Goal: Information Seeking & Learning: Compare options

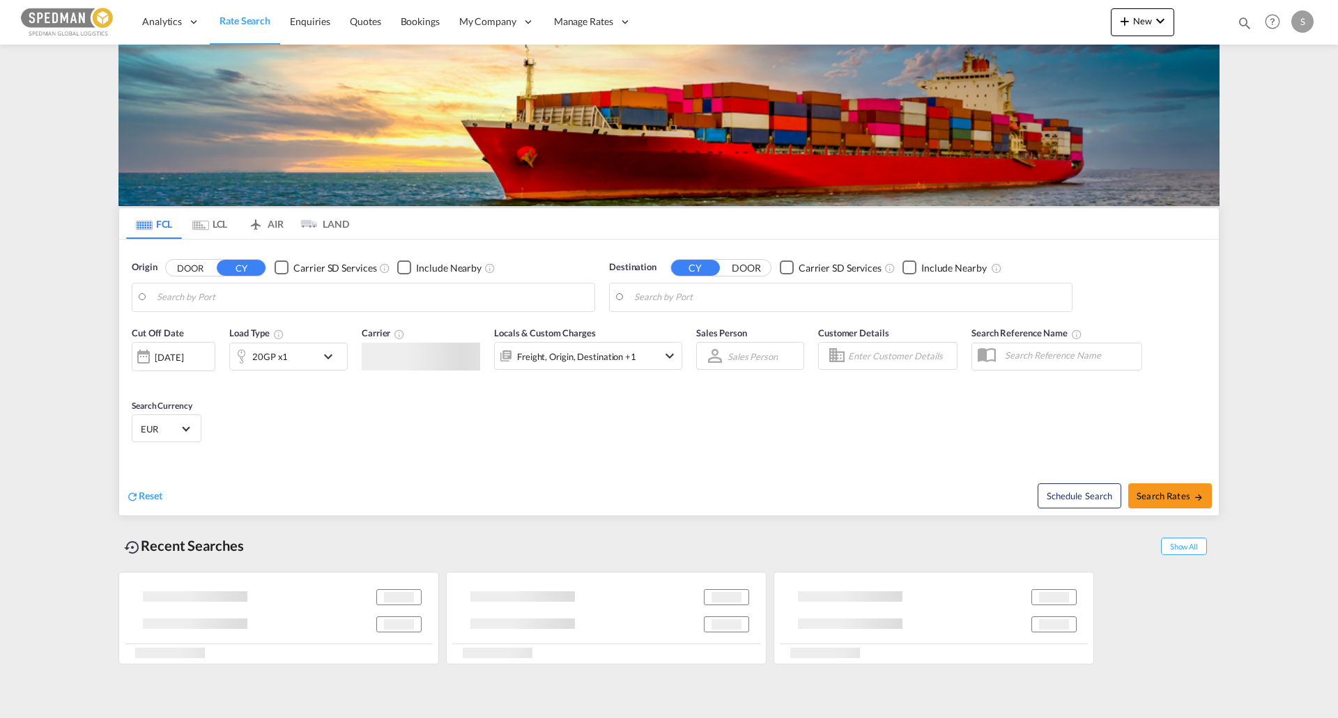
click at [213, 298] on body "Analytics Reports Dashboard Rate Search Enquiries Quotes Bookings" at bounding box center [669, 359] width 1338 height 718
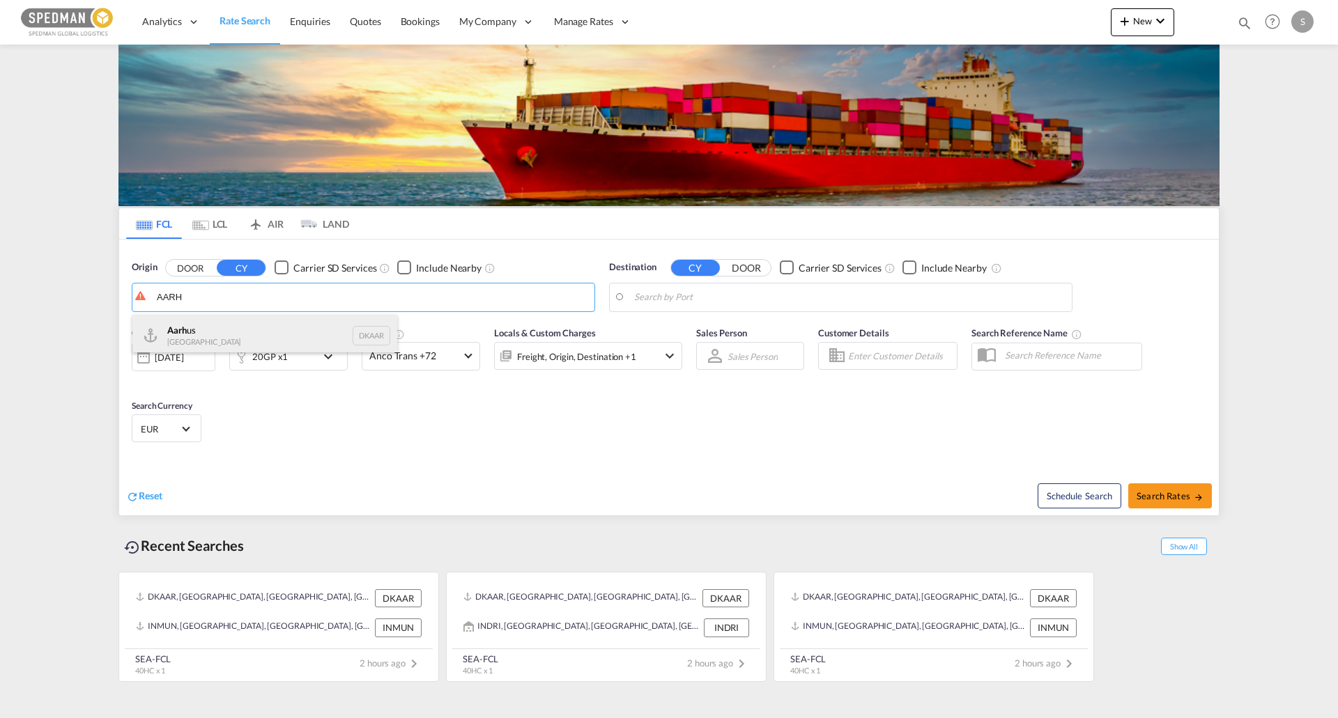
click at [210, 322] on div "Aarh us [GEOGRAPHIC_DATA] DKAAR" at bounding box center [264, 336] width 265 height 42
type input "[GEOGRAPHIC_DATA], [GEOGRAPHIC_DATA]"
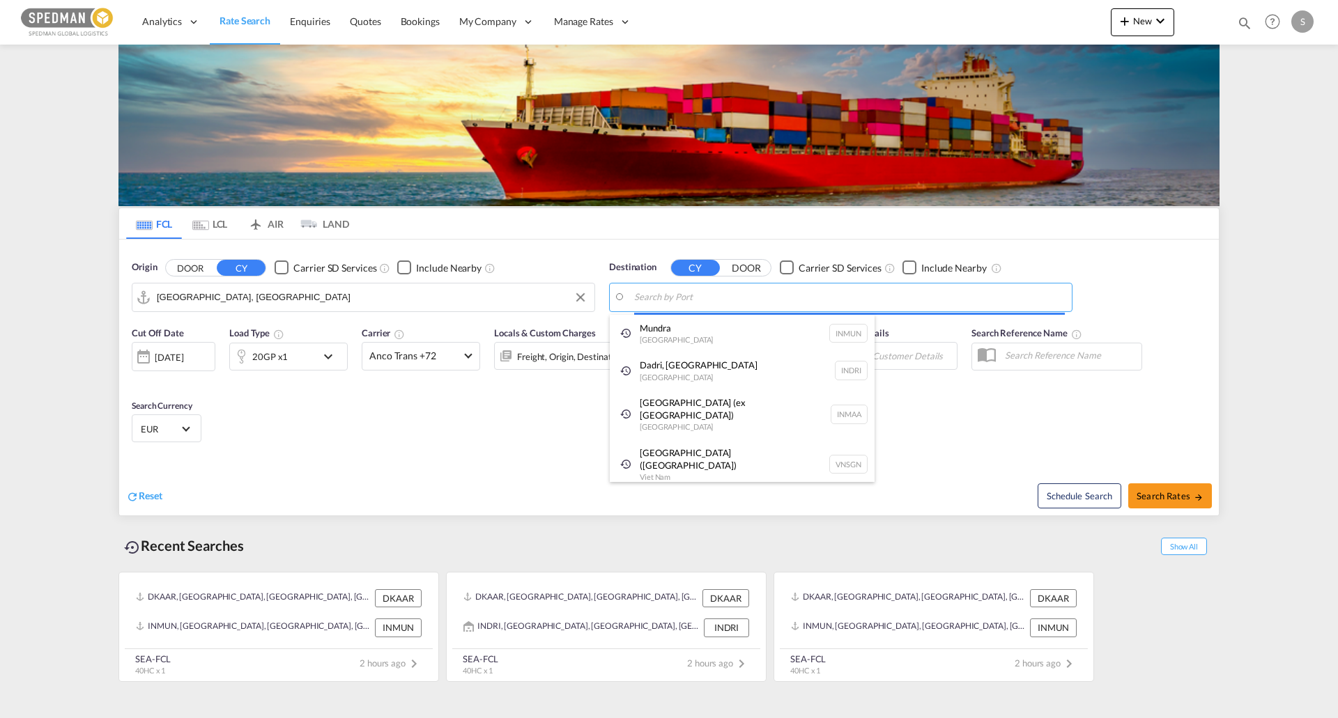
click at [665, 294] on body "Analytics Reports Dashboard Rate Search Enquiries Quotes Bookings" at bounding box center [669, 359] width 1338 height 718
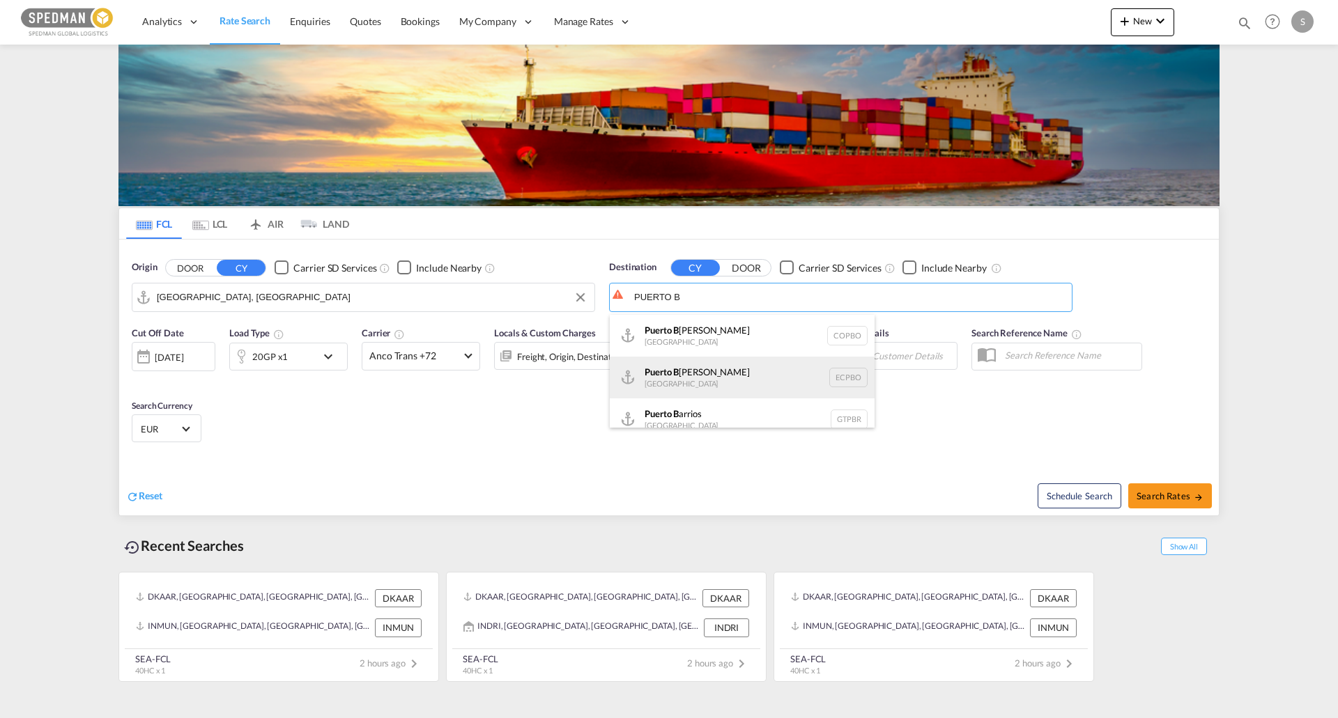
scroll to position [13, 0]
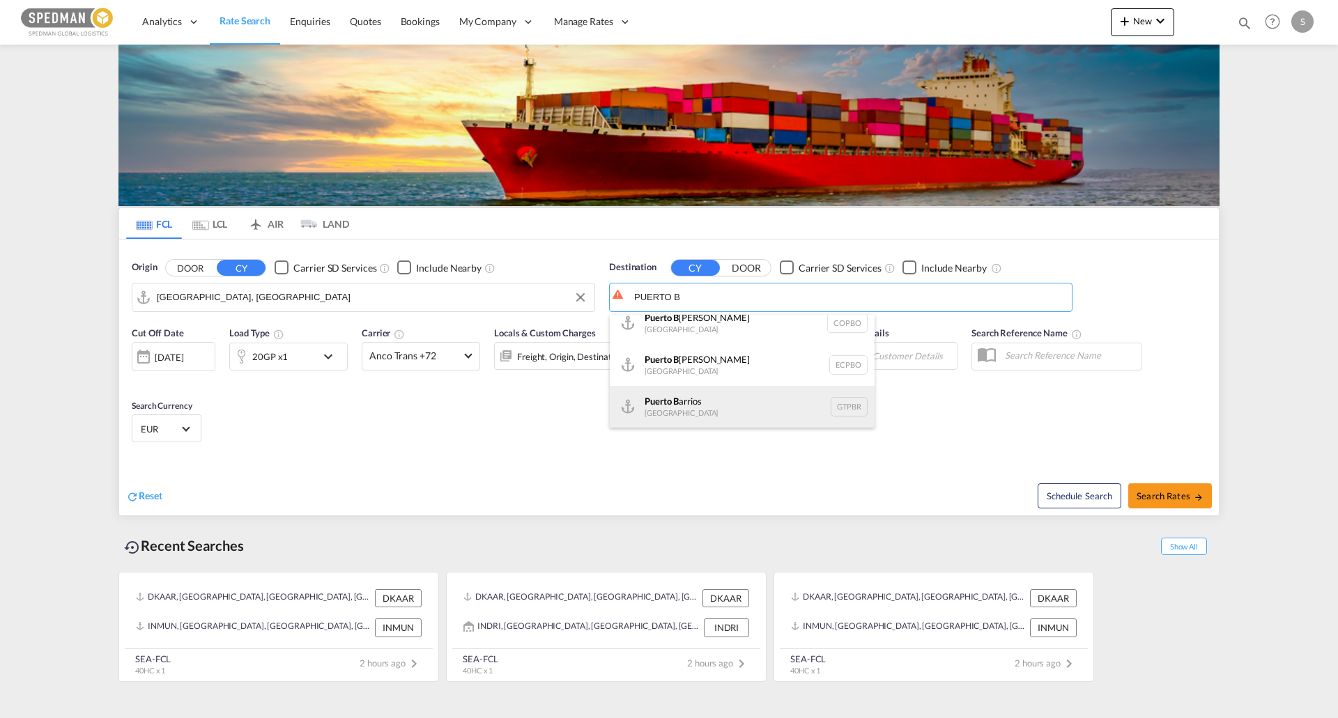
click at [716, 406] on div "Puerto B arrios Guatemala GTPBR" at bounding box center [742, 407] width 265 height 42
type input "Puerto [PERSON_NAME], GTPBR"
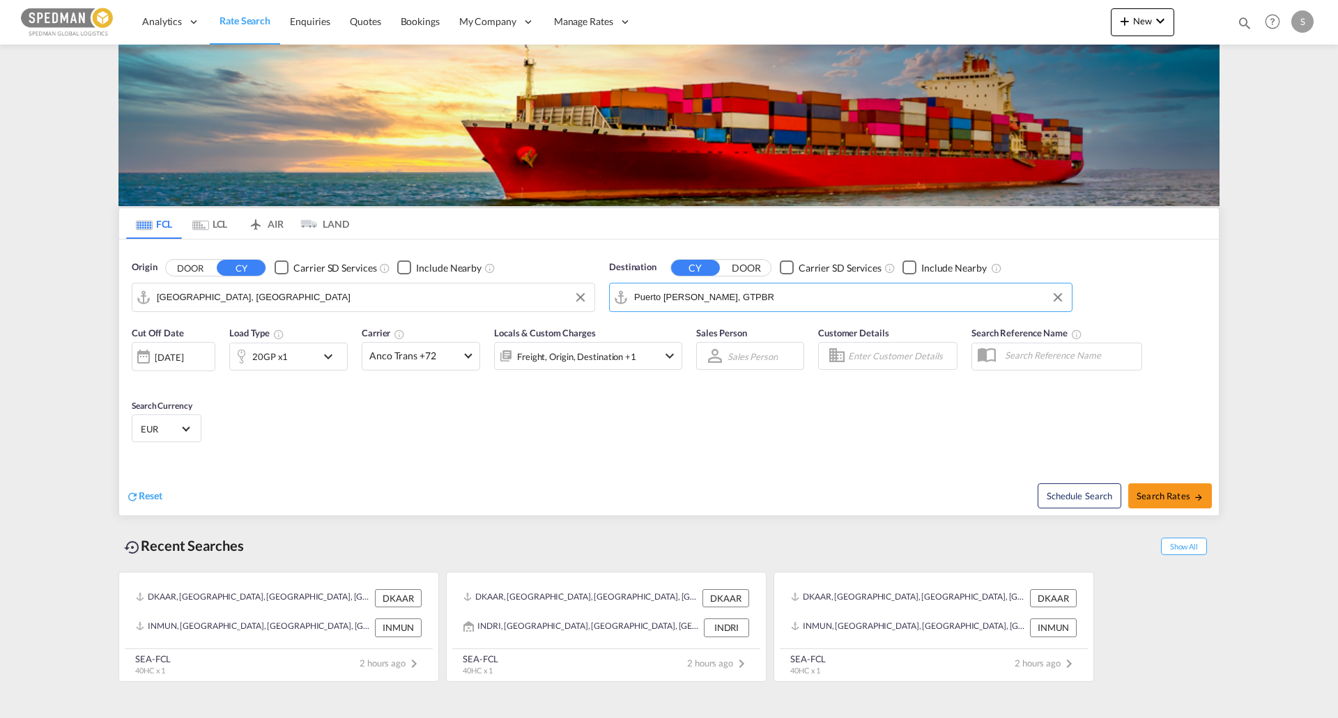
click at [291, 354] on div "20GP x1" at bounding box center [273, 357] width 86 height 28
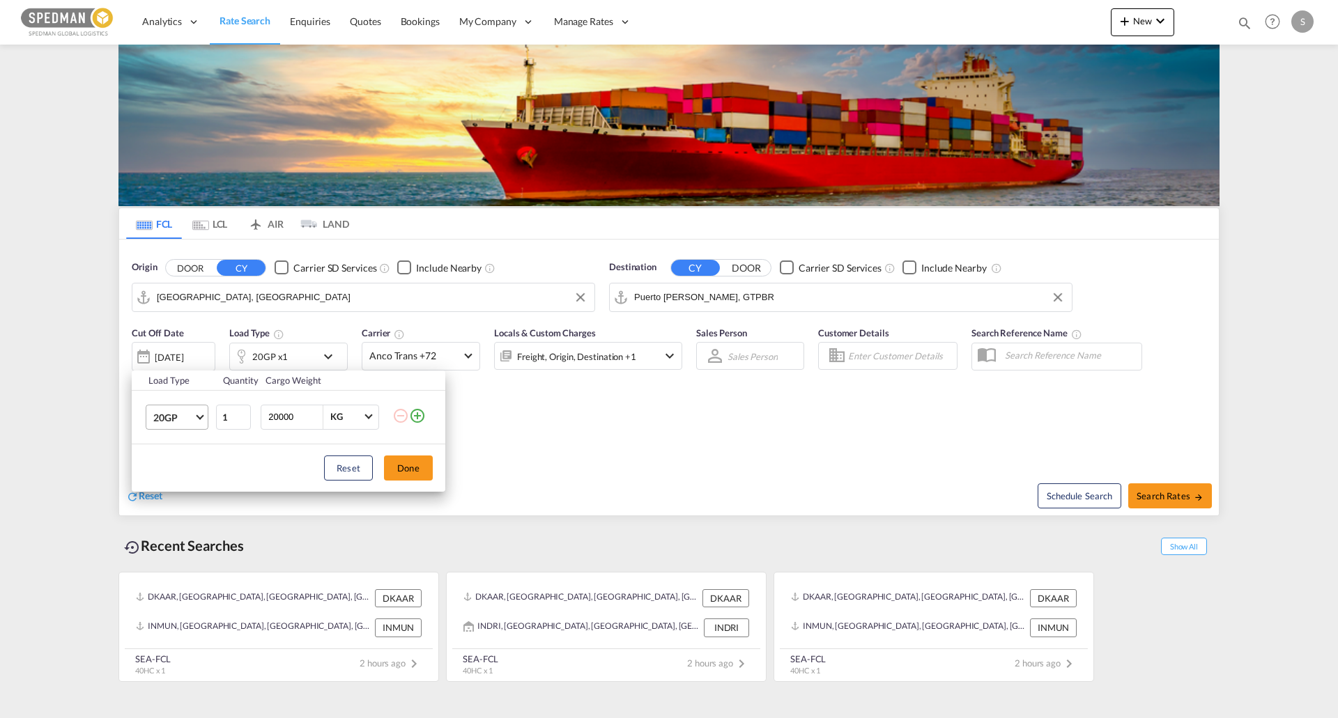
click at [192, 421] on span "20GP" at bounding box center [173, 418] width 40 height 14
click at [187, 479] on md-option "40HC" at bounding box center [189, 483] width 95 height 33
click at [290, 421] on input "20000" at bounding box center [295, 417] width 56 height 24
type input "10000"
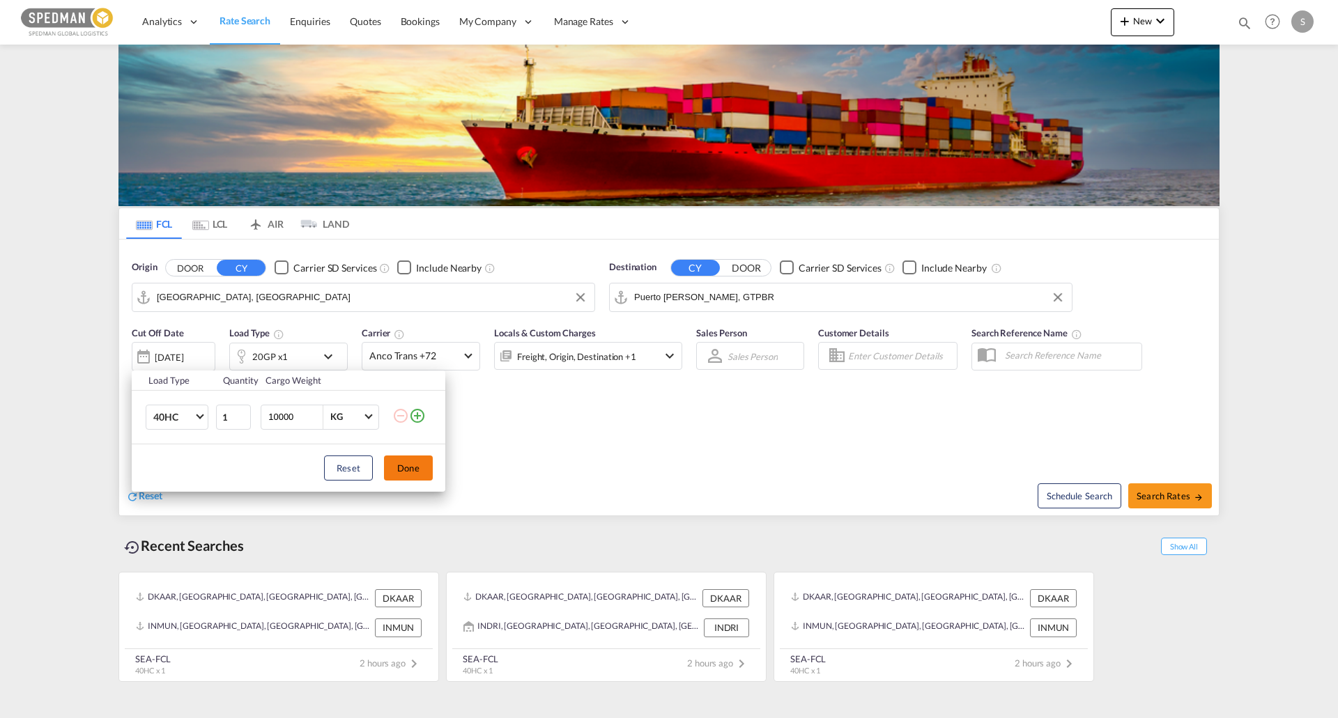
click at [396, 474] on button "Done" at bounding box center [408, 468] width 49 height 25
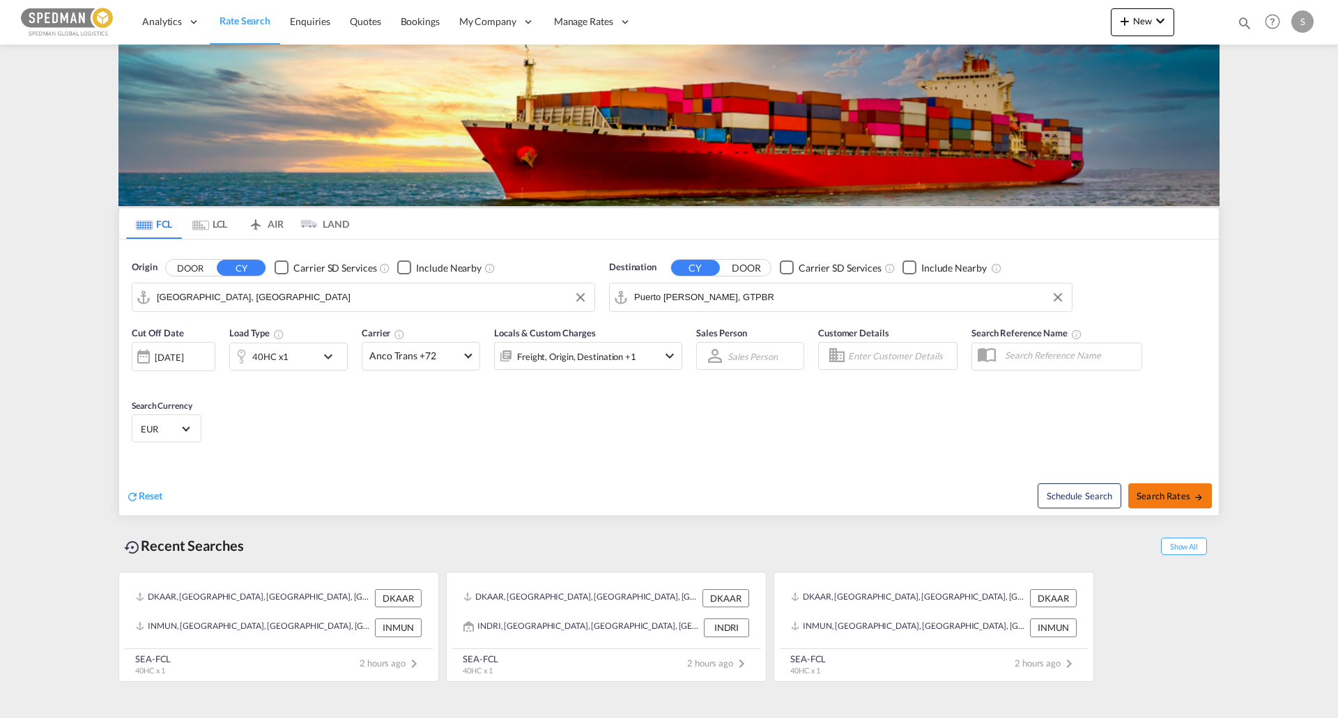
click at [1180, 497] on span "Search Rates" at bounding box center [1169, 495] width 67 height 11
type input "DKAAR to GTPBR / [DATE]"
